Goal: Navigation & Orientation: Find specific page/section

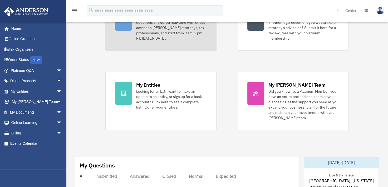
scroll to position [79, 0]
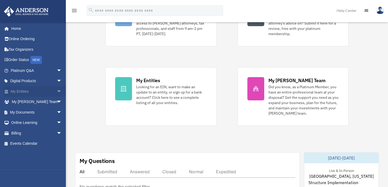
click at [20, 91] on link "My Entities arrow_drop_down" at bounding box center [37, 91] width 66 height 11
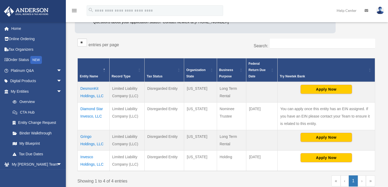
scroll to position [87, 0]
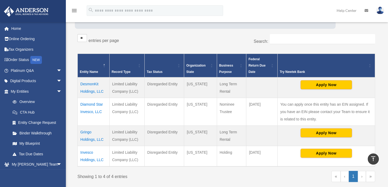
click at [86, 131] on td "Gringo Holdings, LLC" at bounding box center [94, 135] width 32 height 20
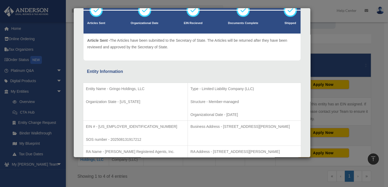
scroll to position [0, 0]
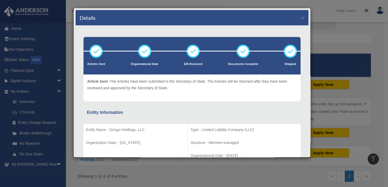
click at [321, 30] on div "Details × Articles Sent Organizational Date" at bounding box center [194, 93] width 388 height 187
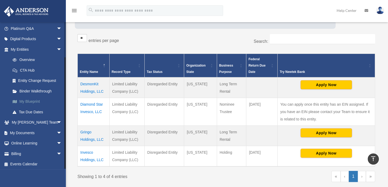
scroll to position [43, 0]
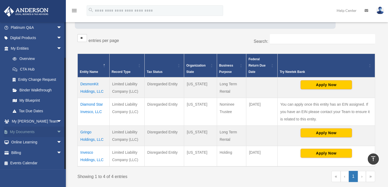
click at [22, 129] on link "My Documents arrow_drop_down" at bounding box center [37, 131] width 66 height 11
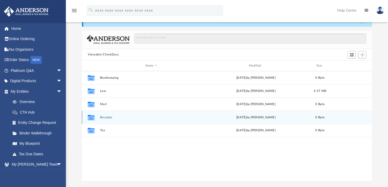
scroll to position [53, 0]
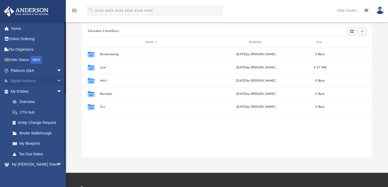
click at [30, 81] on link "Digital Products arrow_drop_down" at bounding box center [37, 81] width 66 height 11
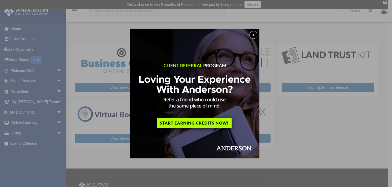
click at [257, 36] on button "x" at bounding box center [253, 35] width 8 height 8
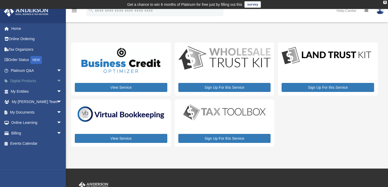
click at [27, 80] on link "Digital Products arrow_drop_down" at bounding box center [37, 81] width 66 height 11
click at [33, 100] on link "My Anderson Team arrow_drop_down" at bounding box center [37, 101] width 66 height 11
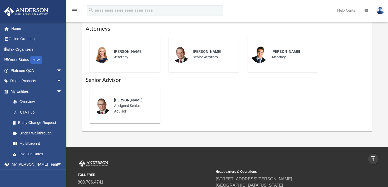
scroll to position [229, 0]
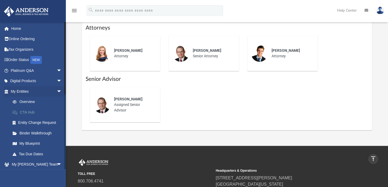
click at [28, 111] on link "CTA Hub" at bounding box center [38, 112] width 62 height 11
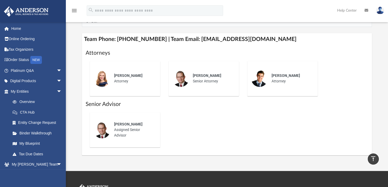
scroll to position [203, 0]
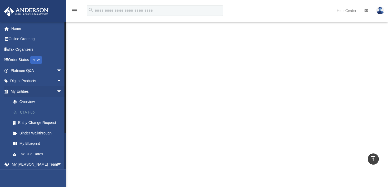
scroll to position [105, 0]
click at [23, 91] on link "My Entities arrow_drop_down" at bounding box center [37, 91] width 66 height 11
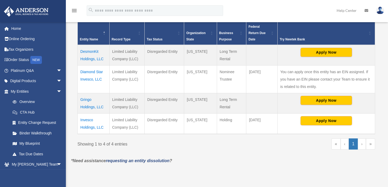
scroll to position [132, 0]
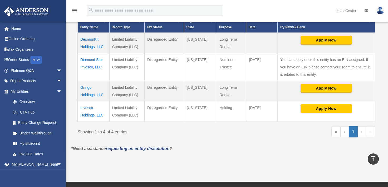
click at [85, 107] on td "Invesco Holdings, LLC" at bounding box center [94, 111] width 32 height 21
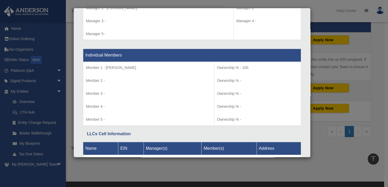
scroll to position [543, 0]
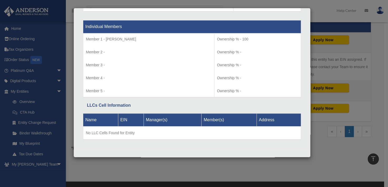
click at [147, 85] on td "Member 1 - Bruce Gassin Member 2 - Member 3 - Member 4 - Member 5 -" at bounding box center [148, 65] width 131 height 64
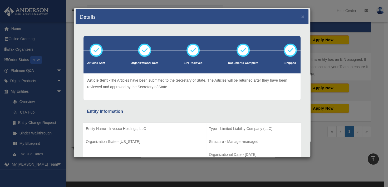
scroll to position [0, 0]
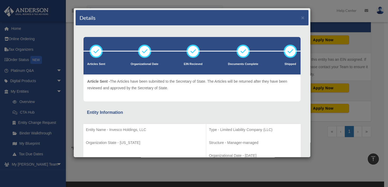
click at [313, 161] on div "Details × Articles Sent Organizational Date" at bounding box center [194, 93] width 388 height 187
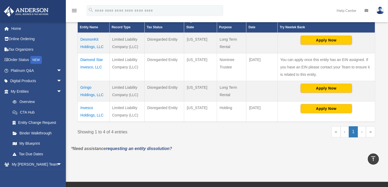
click at [380, 10] on img at bounding box center [380, 11] width 8 height 8
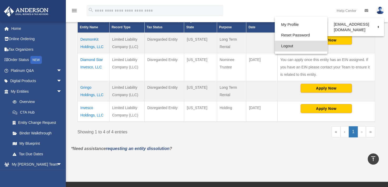
click at [285, 45] on link "Logout" at bounding box center [301, 46] width 53 height 11
